Goal: Find contact information: Find contact information

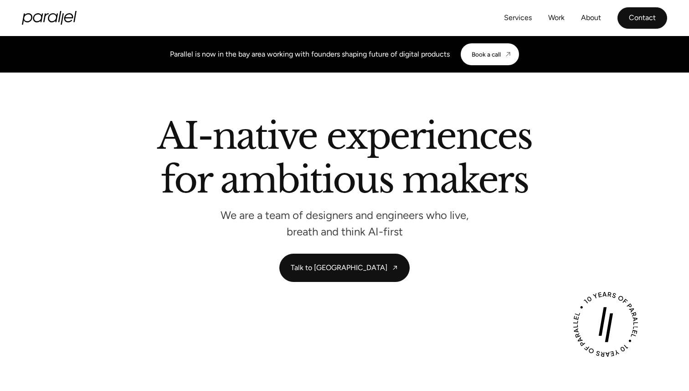
click at [664, 17] on link "Contact" at bounding box center [642, 17] width 50 height 21
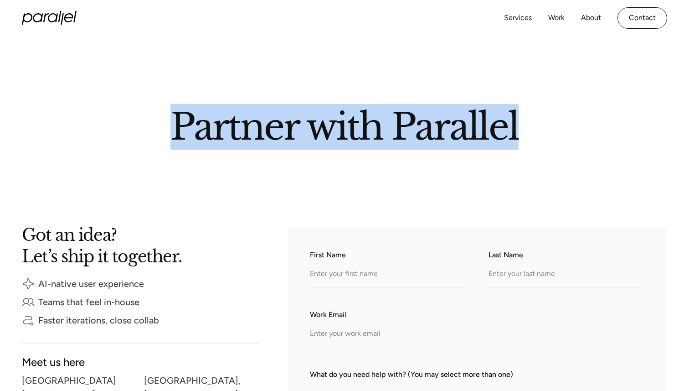
drag, startPoint x: 176, startPoint y: 121, endPoint x: 562, endPoint y: 120, distance: 386.0
click at [561, 120] on h2 "Partner with Parallel" at bounding box center [344, 124] width 519 height 31
click at [562, 120] on h2 "Partner with Parallel" at bounding box center [344, 124] width 519 height 31
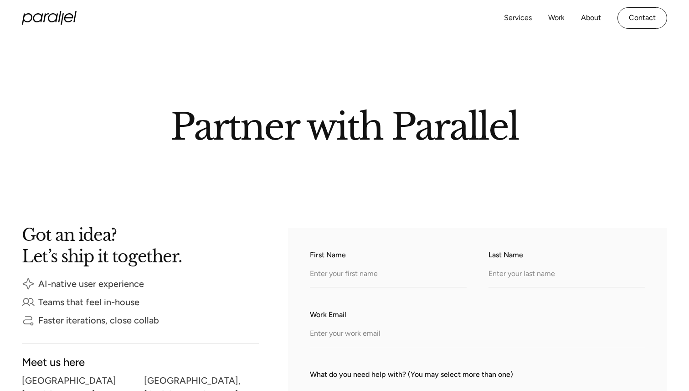
click at [562, 120] on h2 "Partner with Parallel" at bounding box center [344, 124] width 519 height 31
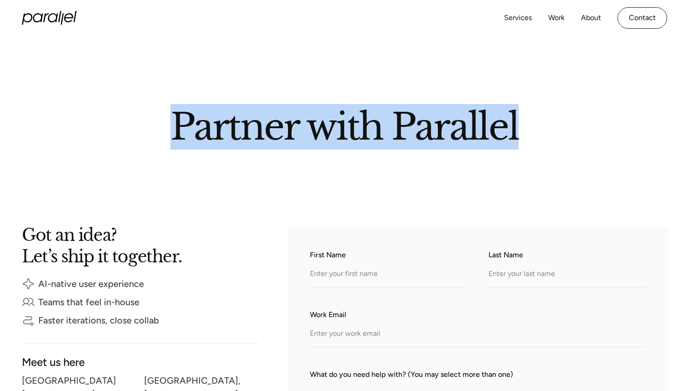
click at [562, 120] on h2 "Partner with Parallel" at bounding box center [344, 124] width 519 height 31
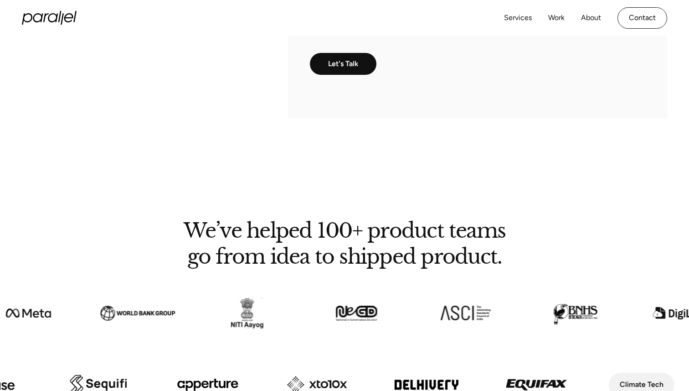
scroll to position [509, 0]
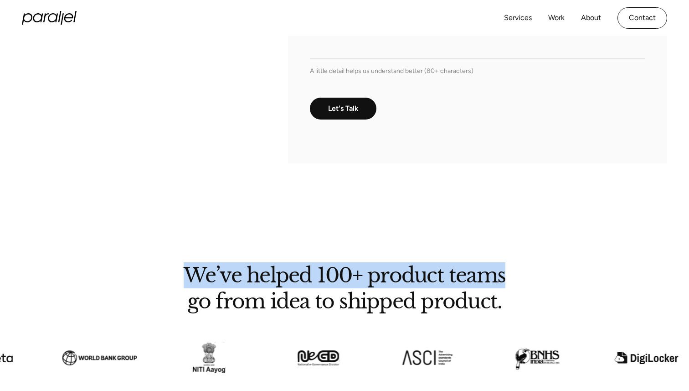
drag, startPoint x: 189, startPoint y: 273, endPoint x: 526, endPoint y: 280, distance: 336.8
click at [526, 280] on h2 "We’ve helped 100+ product teams go from idea to shipped product." at bounding box center [345, 286] width 424 height 43
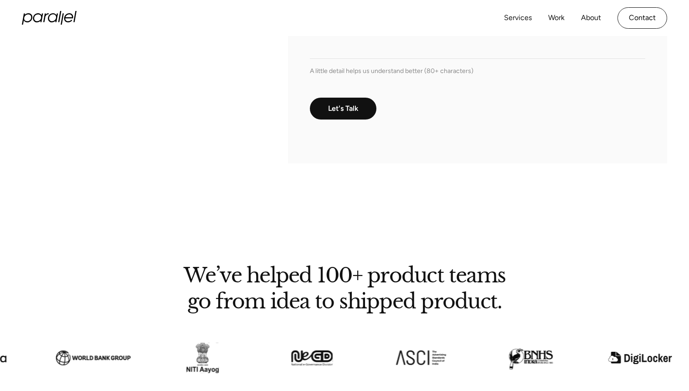
click at [457, 291] on h2 "We’ve helped 100+ product teams go from idea to shipped product." at bounding box center [345, 286] width 424 height 43
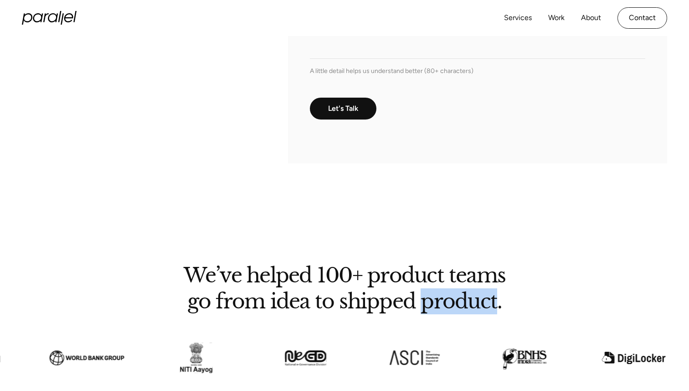
click at [457, 291] on h2 "We’ve helped 100+ product teams go from idea to shipped product." at bounding box center [345, 286] width 424 height 43
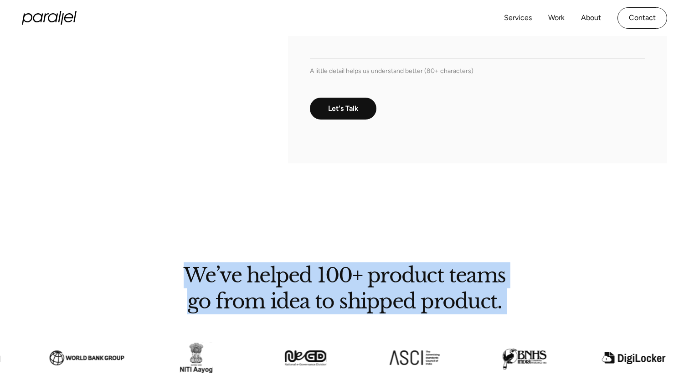
click at [457, 291] on h2 "We’ve helped 100+ product teams go from idea to shipped product." at bounding box center [345, 286] width 424 height 43
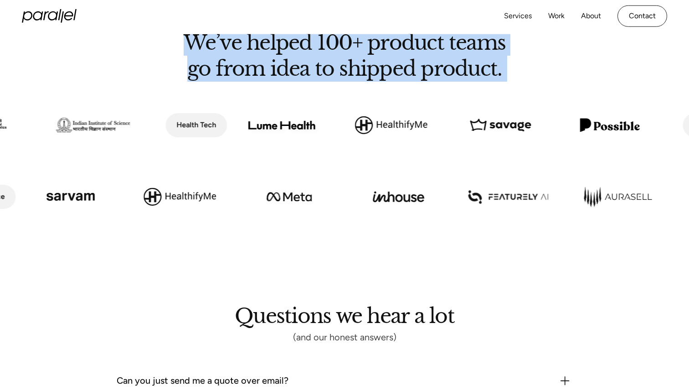
scroll to position [686, 0]
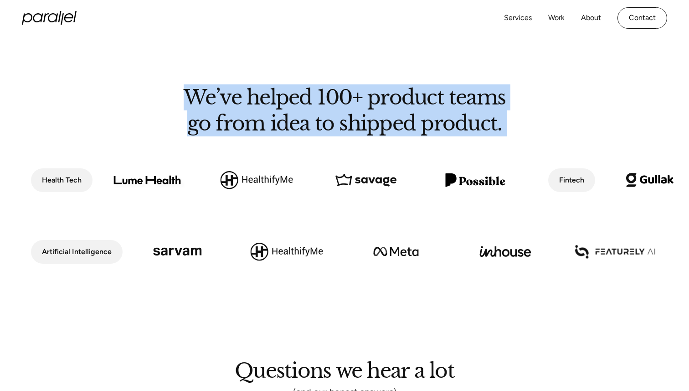
click at [471, 187] on img at bounding box center [475, 180] width 109 height 62
click at [386, 201] on img at bounding box center [365, 180] width 109 height 62
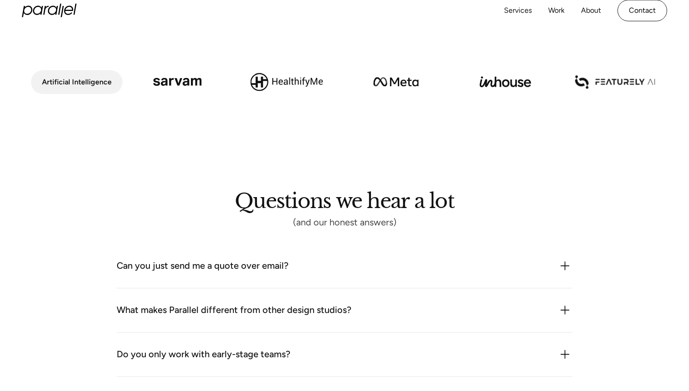
scroll to position [905, 0]
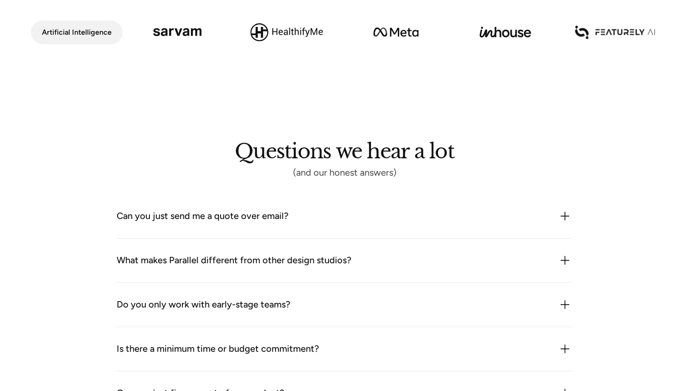
click at [334, 272] on div "What makes Parallel different from other design studios? We combine product thi…" at bounding box center [345, 260] width 456 height 44
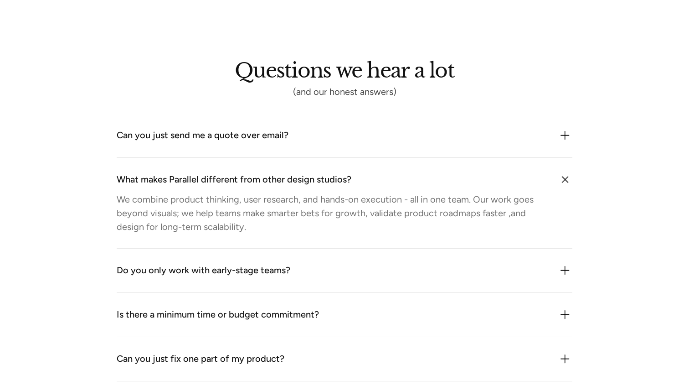
click at [309, 270] on div "Do you only work with early-stage teams?" at bounding box center [345, 270] width 456 height 15
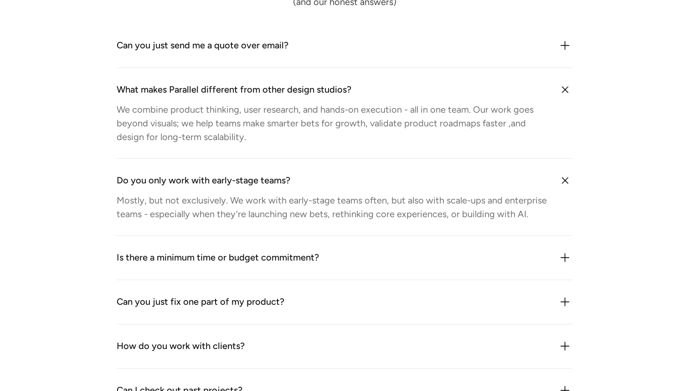
click at [309, 270] on div "Is there a minimum time or budget commitment? We’re flexible but we don’t do on…" at bounding box center [345, 258] width 456 height 44
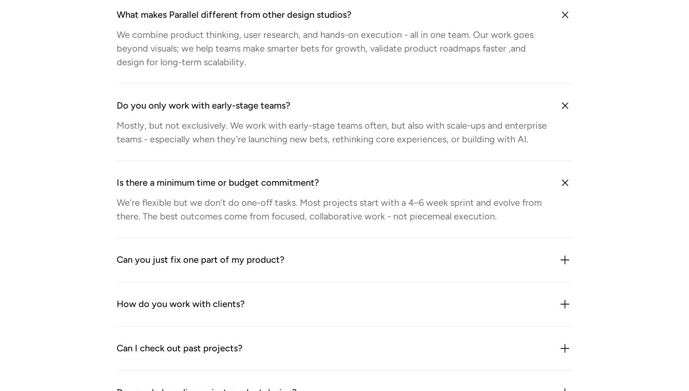
click at [309, 268] on div "Can you just fix one part of my product? Sometimes but we rarely treat it as “j…" at bounding box center [345, 260] width 456 height 44
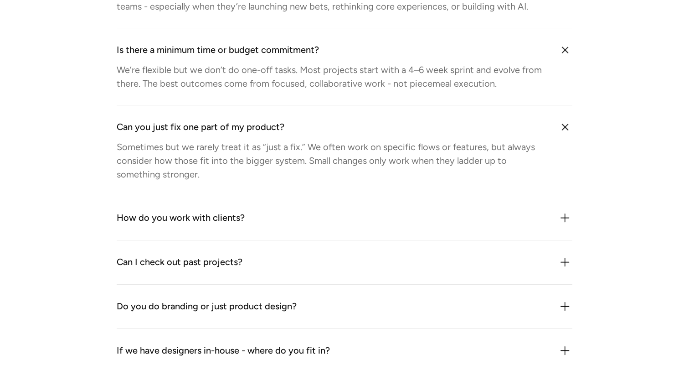
scroll to position [1303, 0]
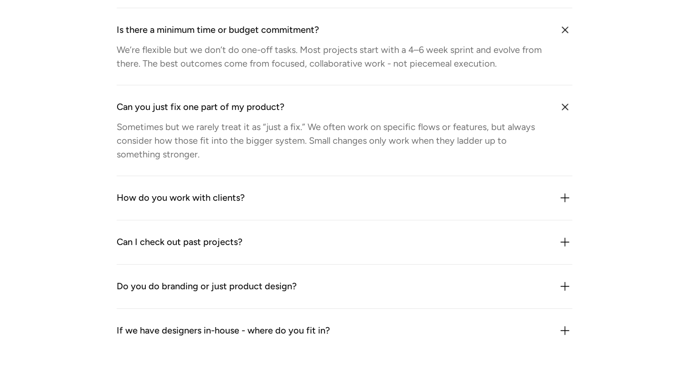
click at [303, 207] on div "How do you work with clients? We plug in like an extension of your team. That c…" at bounding box center [345, 198] width 456 height 44
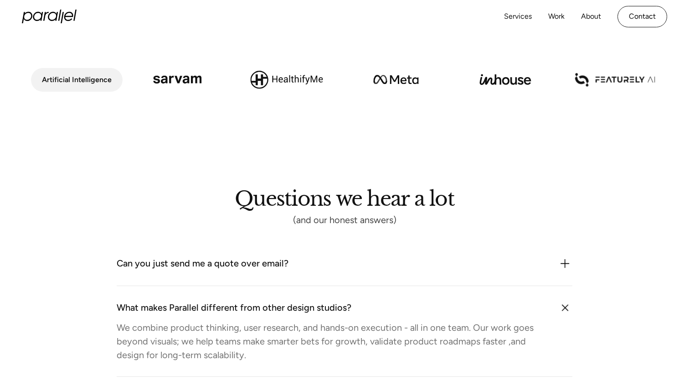
scroll to position [833, 0]
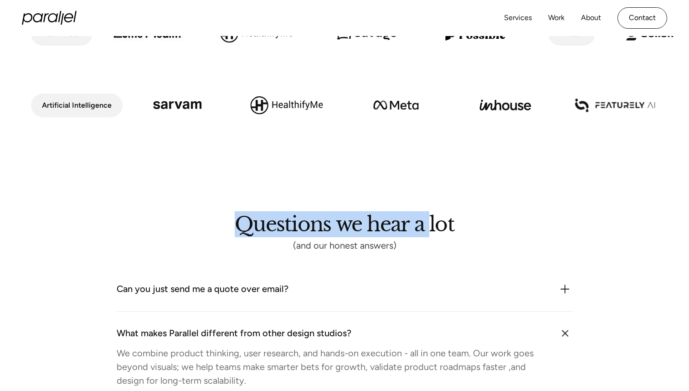
drag, startPoint x: 235, startPoint y: 211, endPoint x: 445, endPoint y: 211, distance: 209.6
click at [445, 216] on h2 "Questions we hear a lot" at bounding box center [345, 226] width 220 height 20
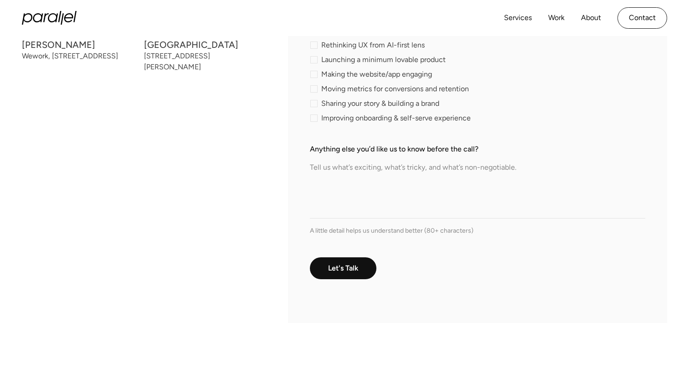
scroll to position [223, 0]
